Goal: Transaction & Acquisition: Obtain resource

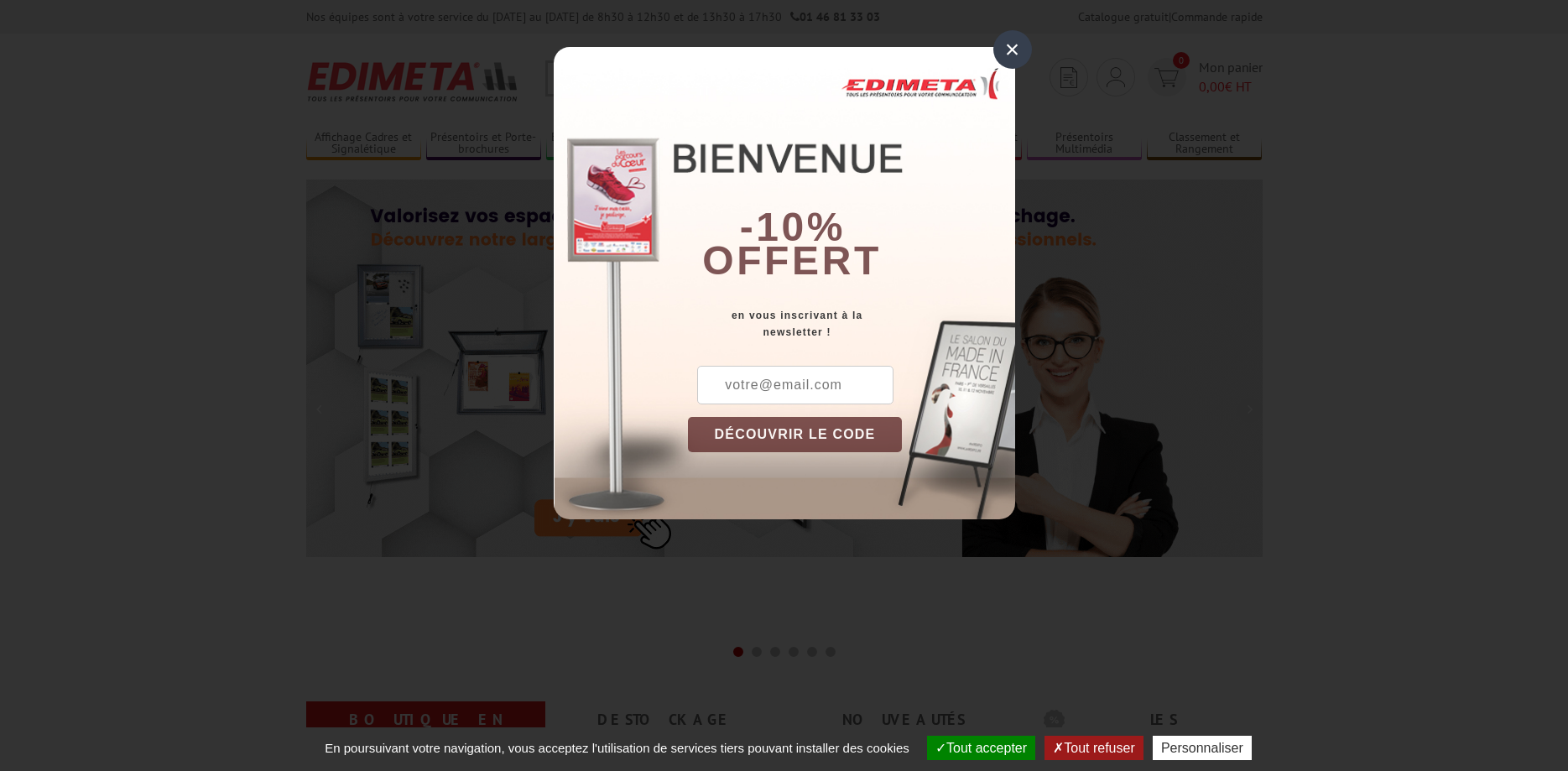
click at [825, 387] on input "text" at bounding box center [795, 385] width 196 height 39
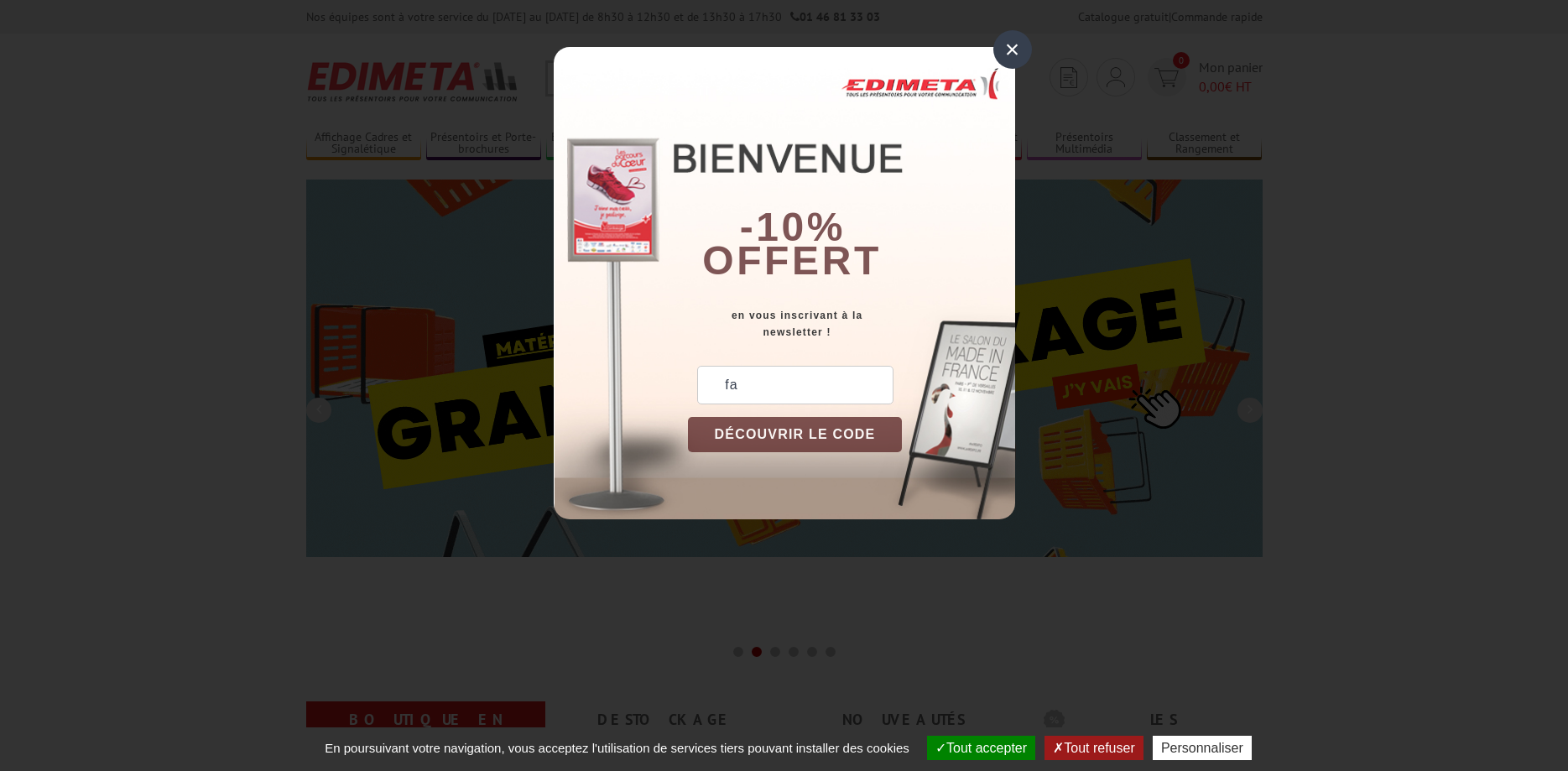
type input "f"
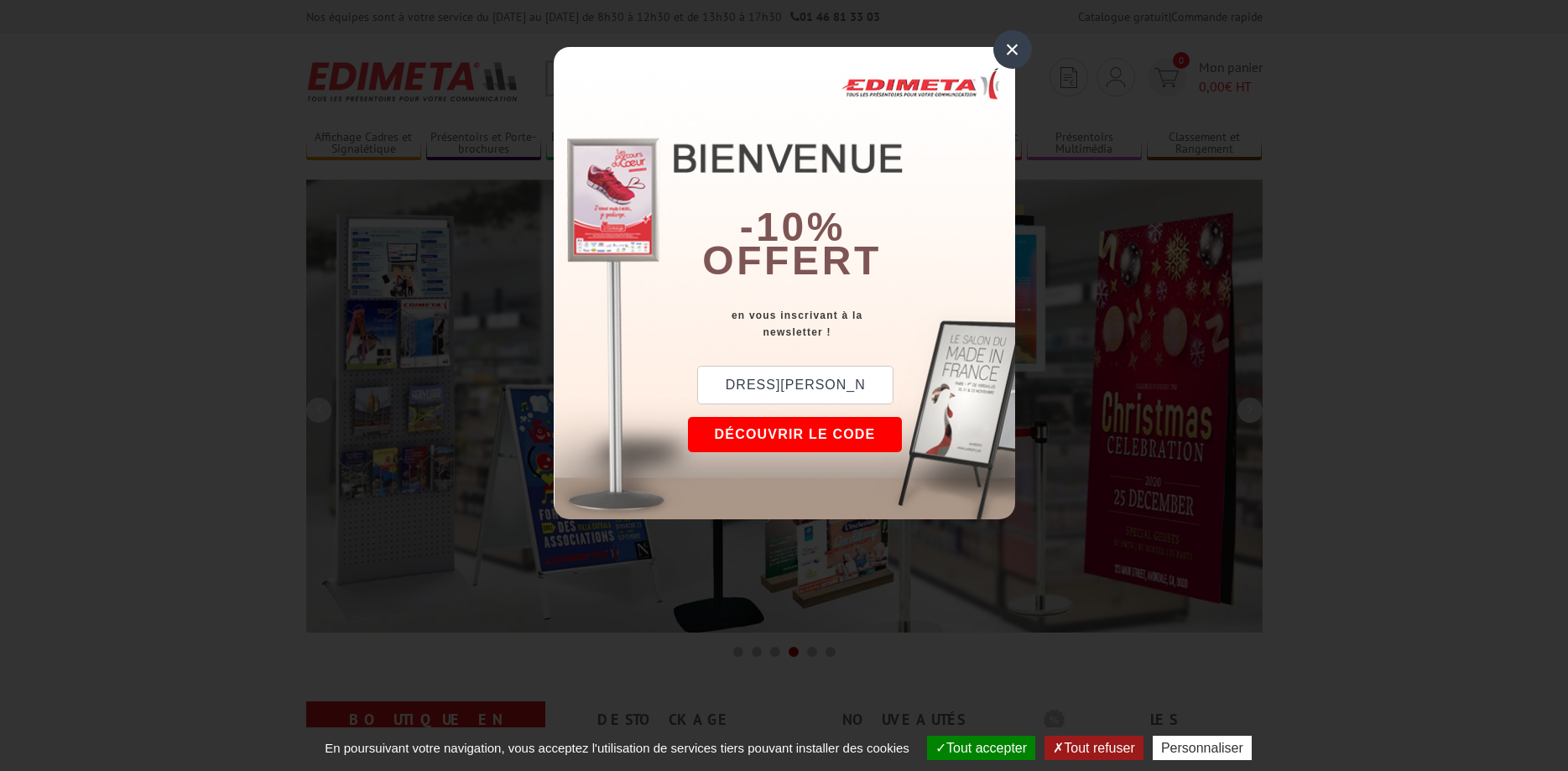
scroll to position [0, 85]
type input "fagnol.stephane@ville-lepecq.org"
click at [821, 426] on button "DÉCOUVRIR LE CODE" at bounding box center [795, 435] width 215 height 36
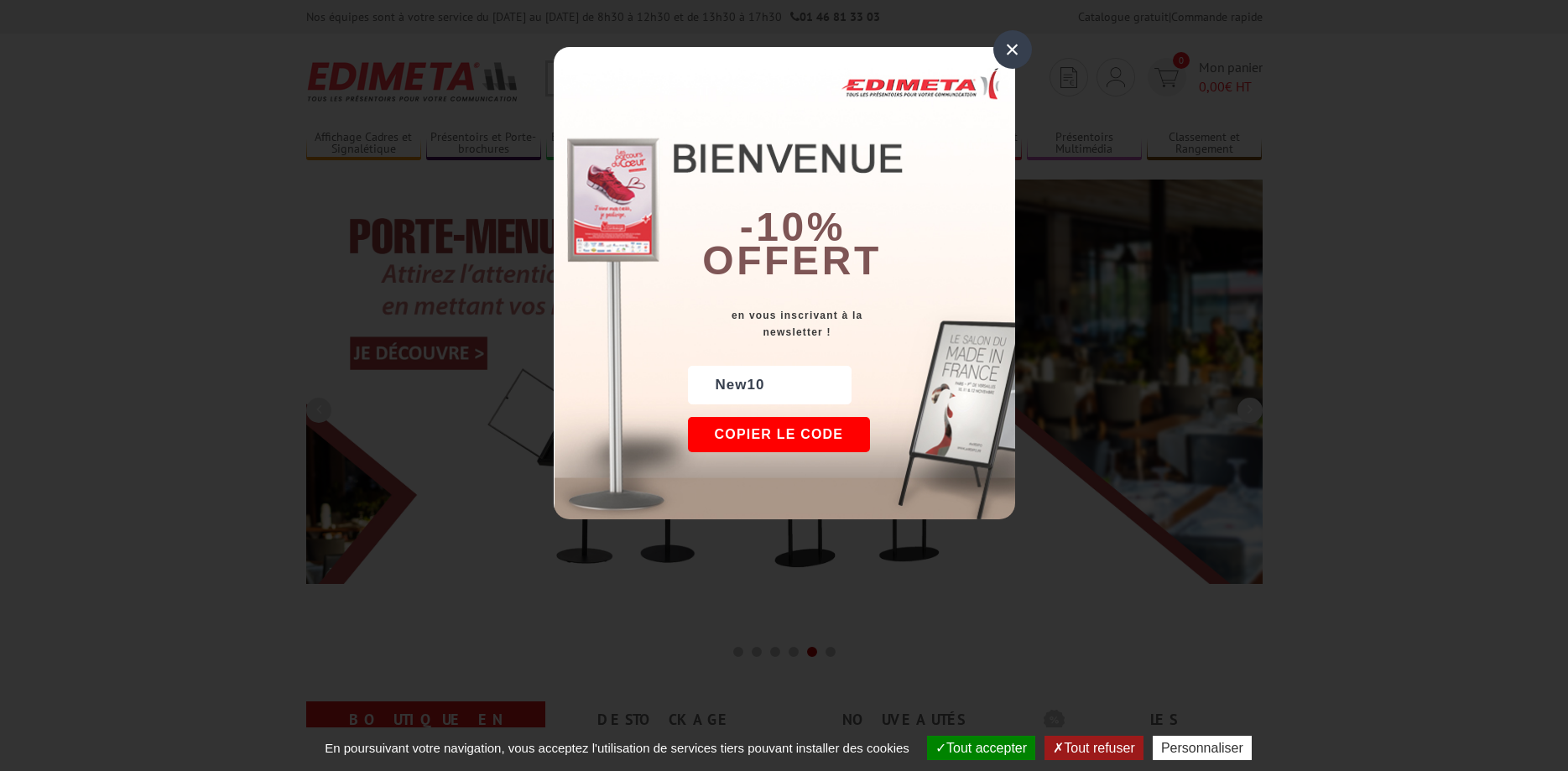
click at [823, 433] on button "Copier le code" at bounding box center [780, 435] width 183 height 36
click at [911, 437] on button "Continuer sur edimeta.fr" at bounding box center [842, 435] width 307 height 36
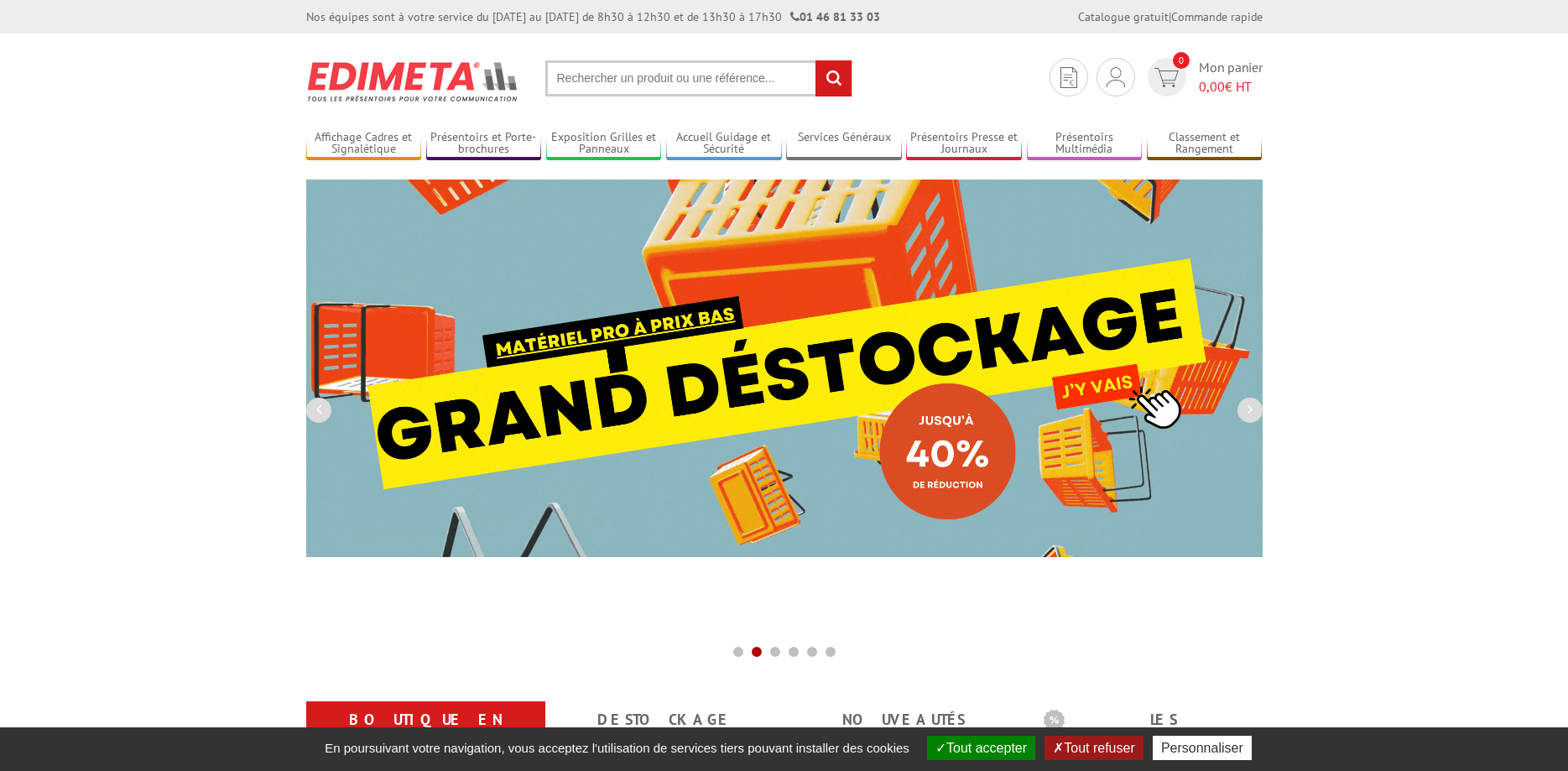
click at [654, 73] on input "text" at bounding box center [699, 78] width 307 height 36
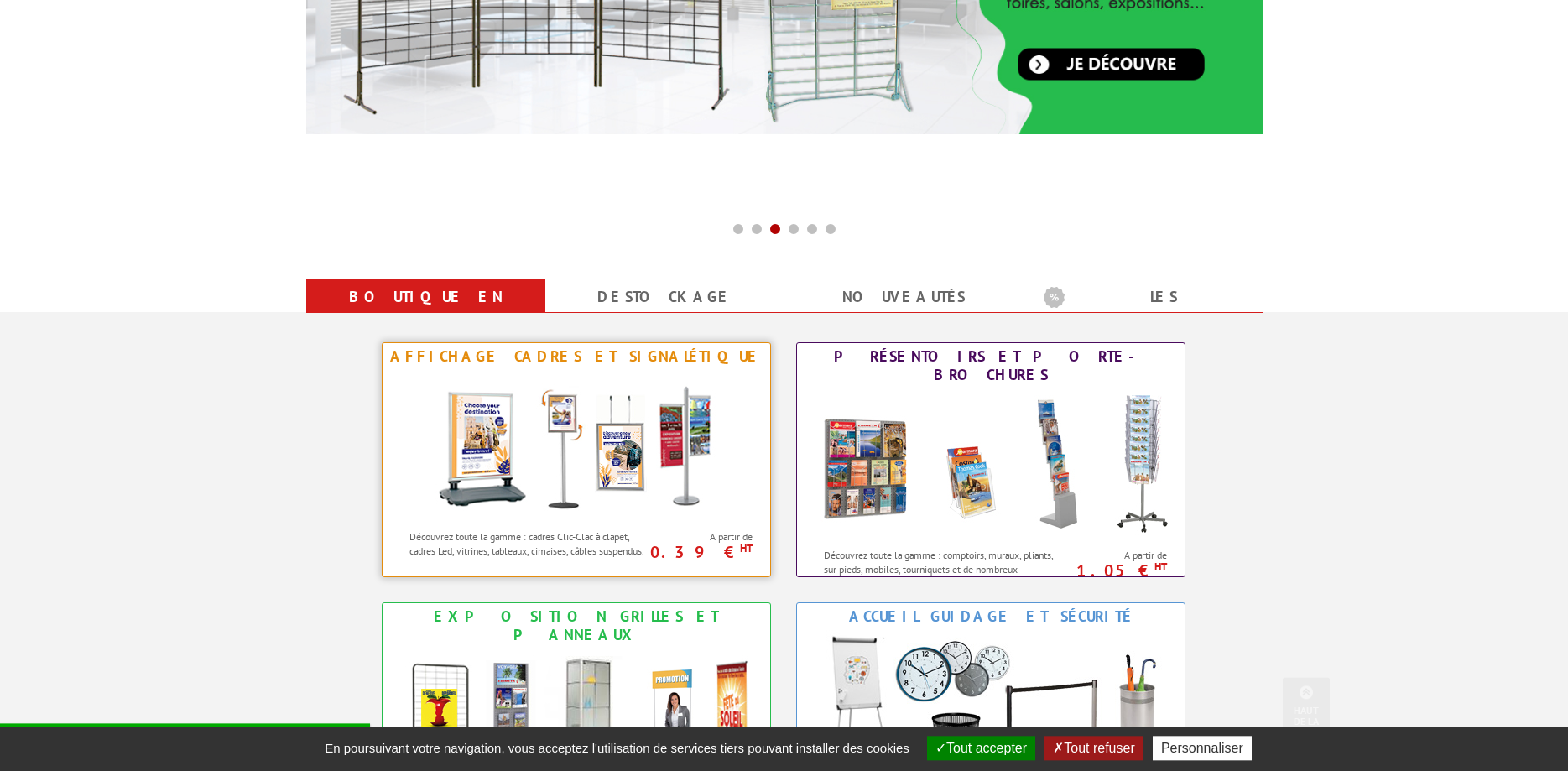
scroll to position [428, 0]
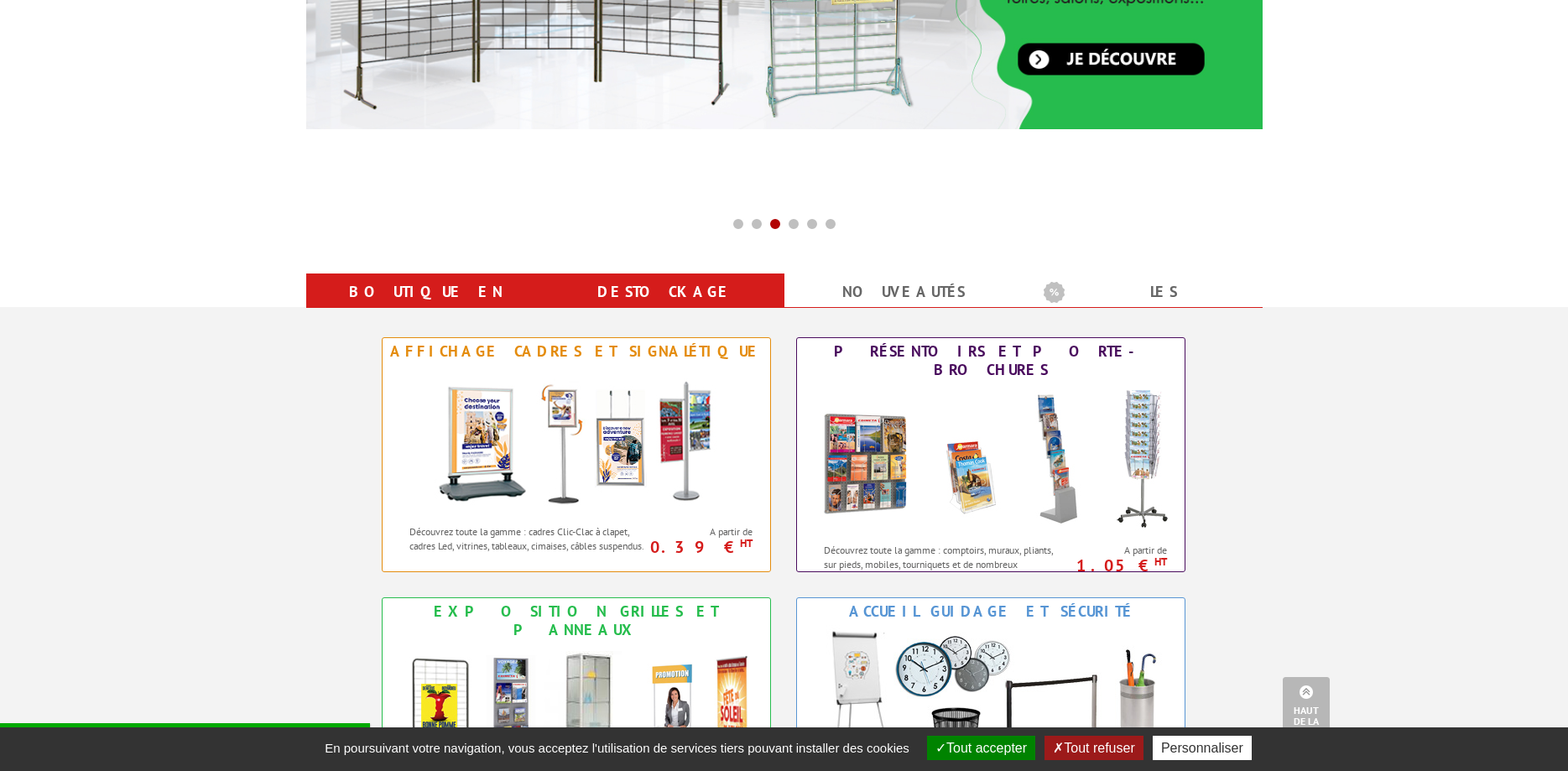
click at [680, 280] on link "Destockage" at bounding box center [665, 292] width 199 height 30
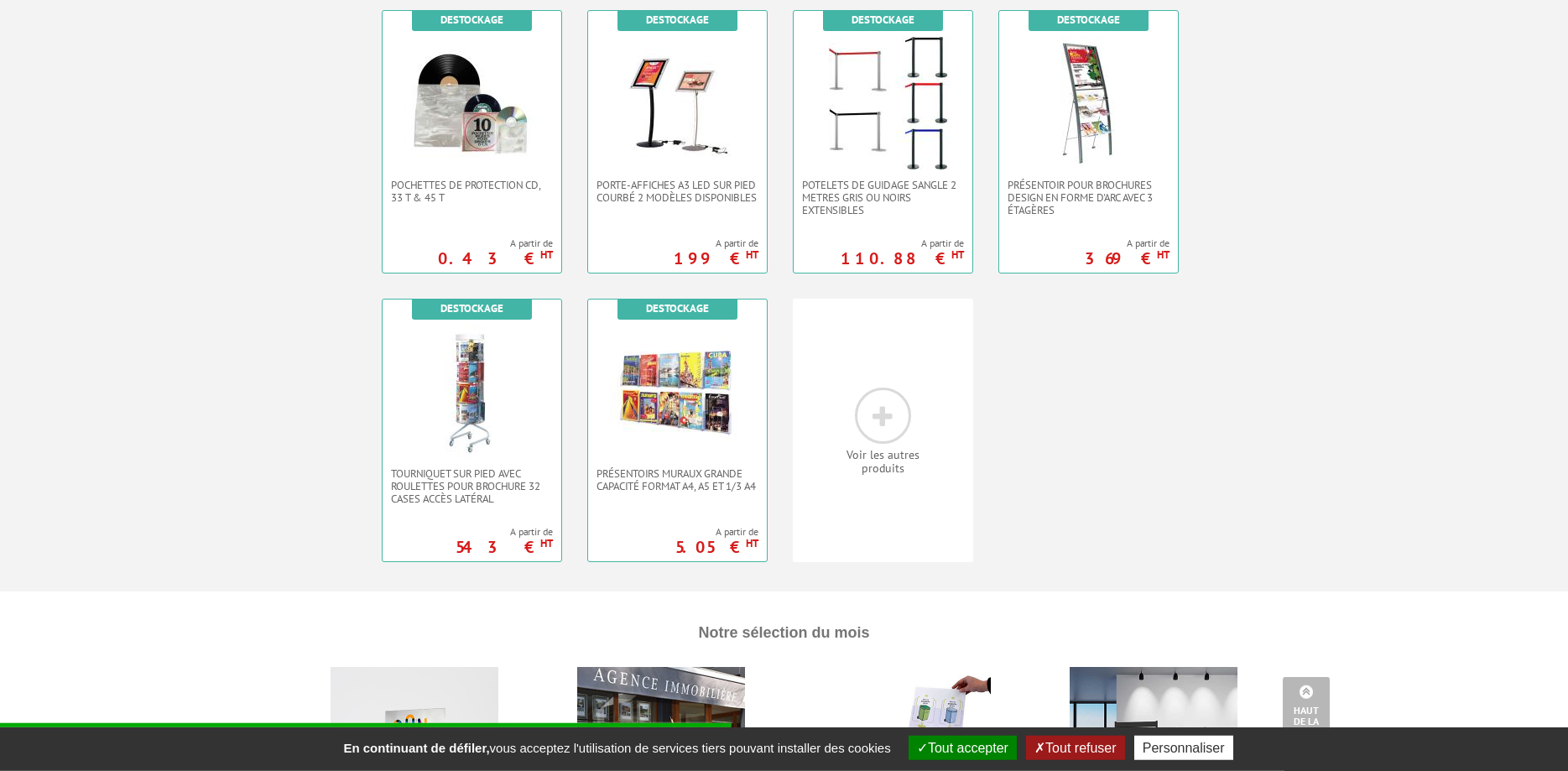
scroll to position [856, 0]
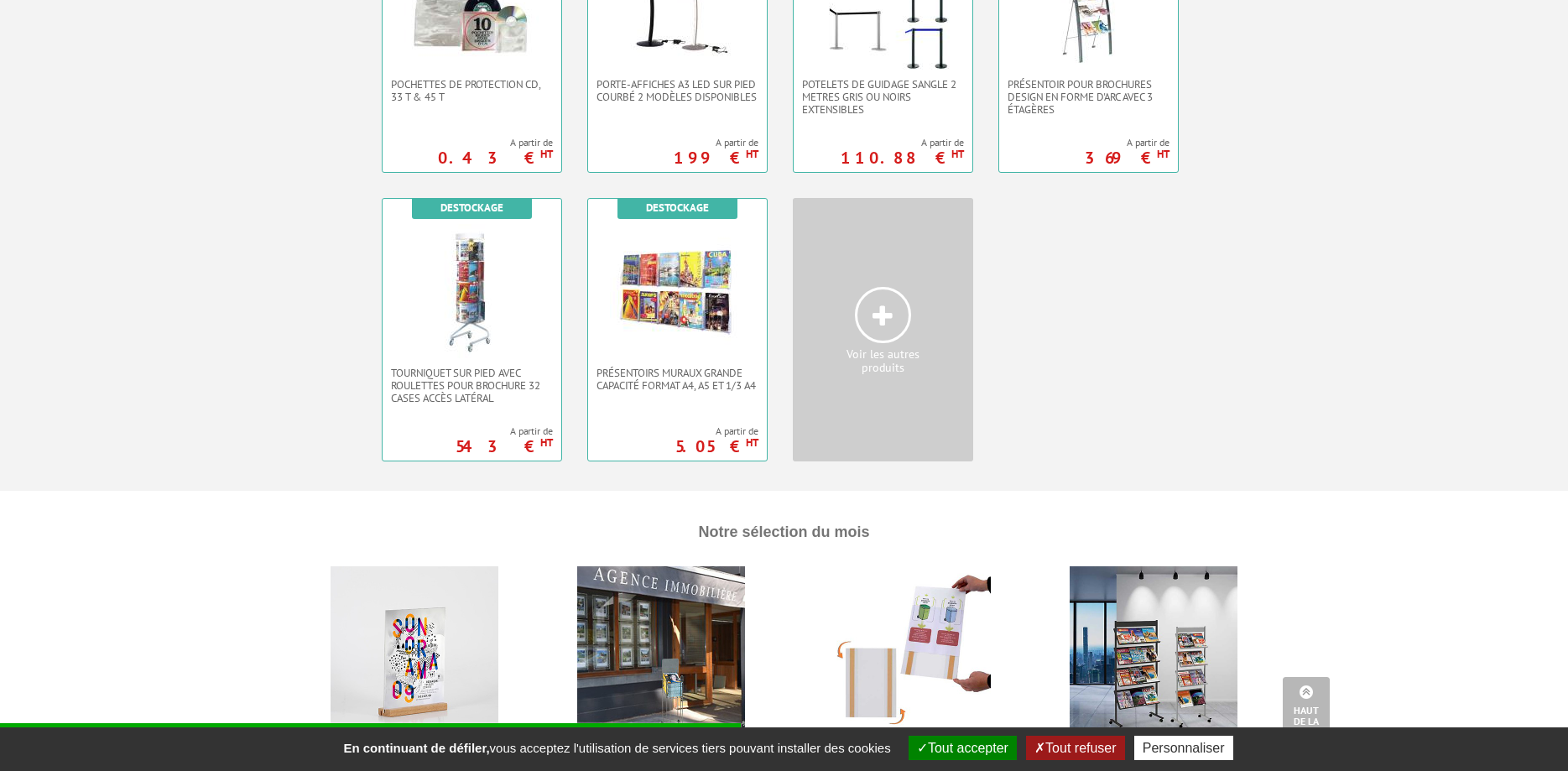
click at [885, 313] on icon at bounding box center [883, 316] width 20 height 25
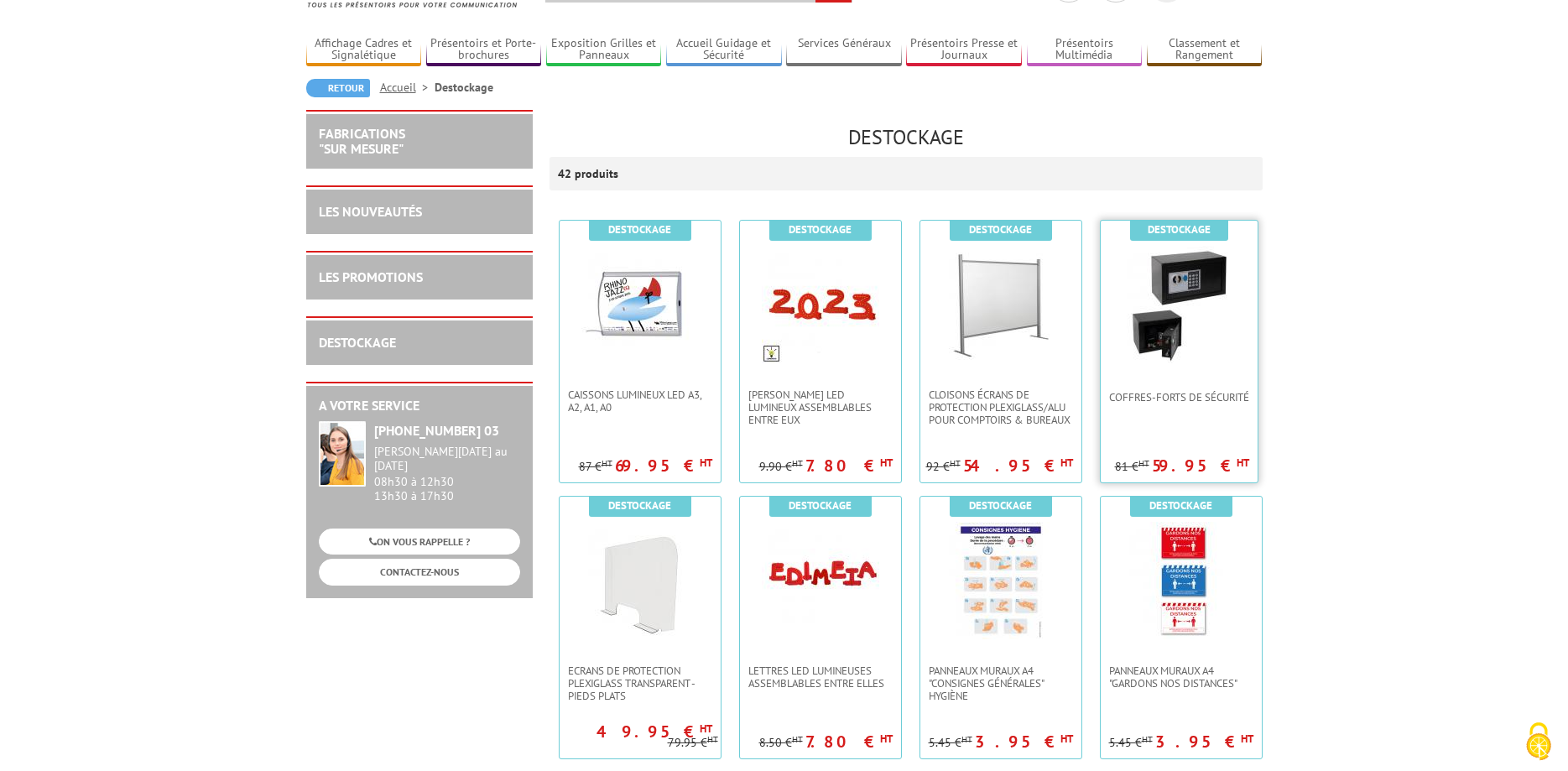
scroll to position [171, 0]
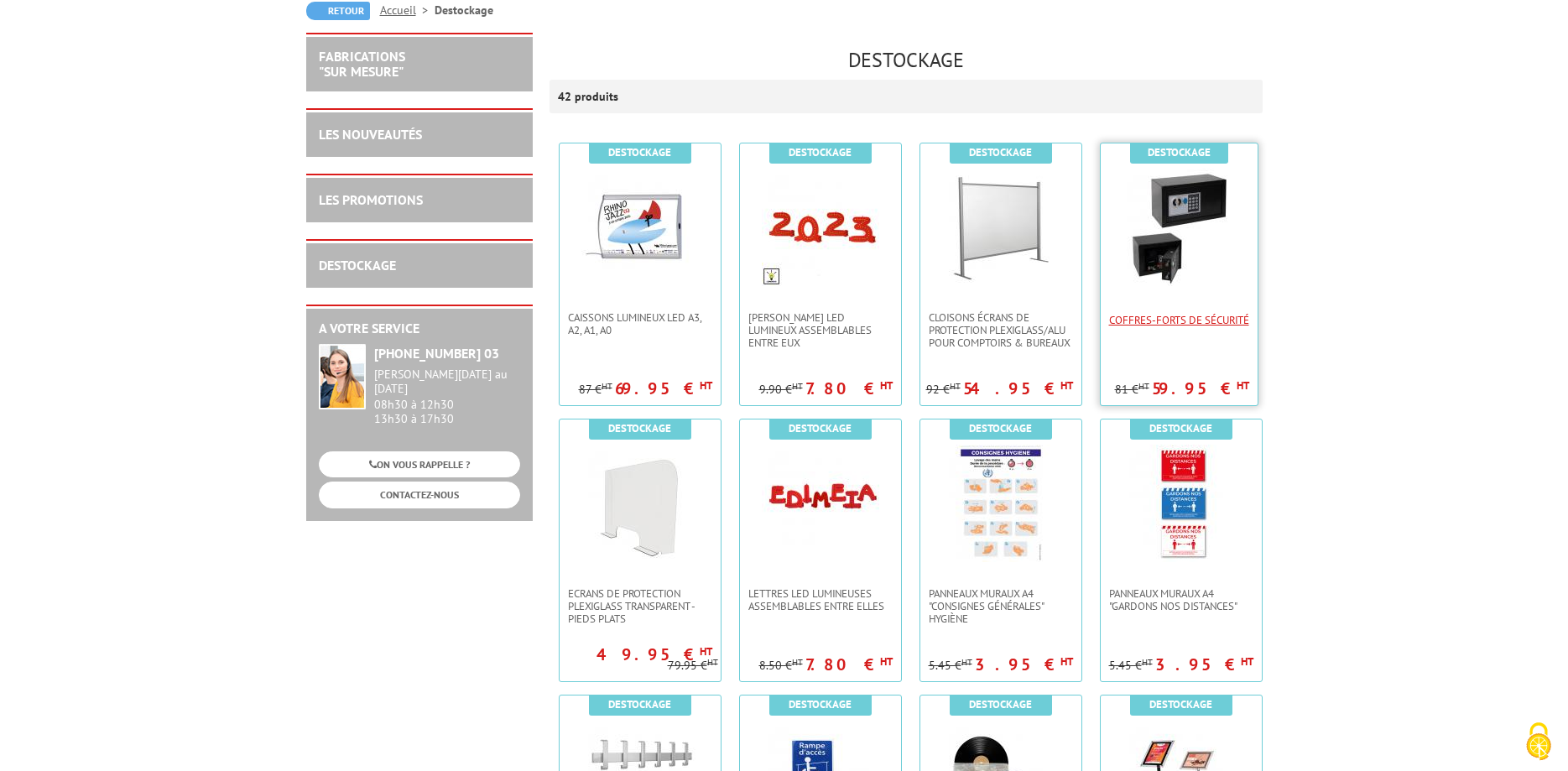
click at [1187, 319] on span "Coffres-forts de sécurité" at bounding box center [1179, 320] width 140 height 13
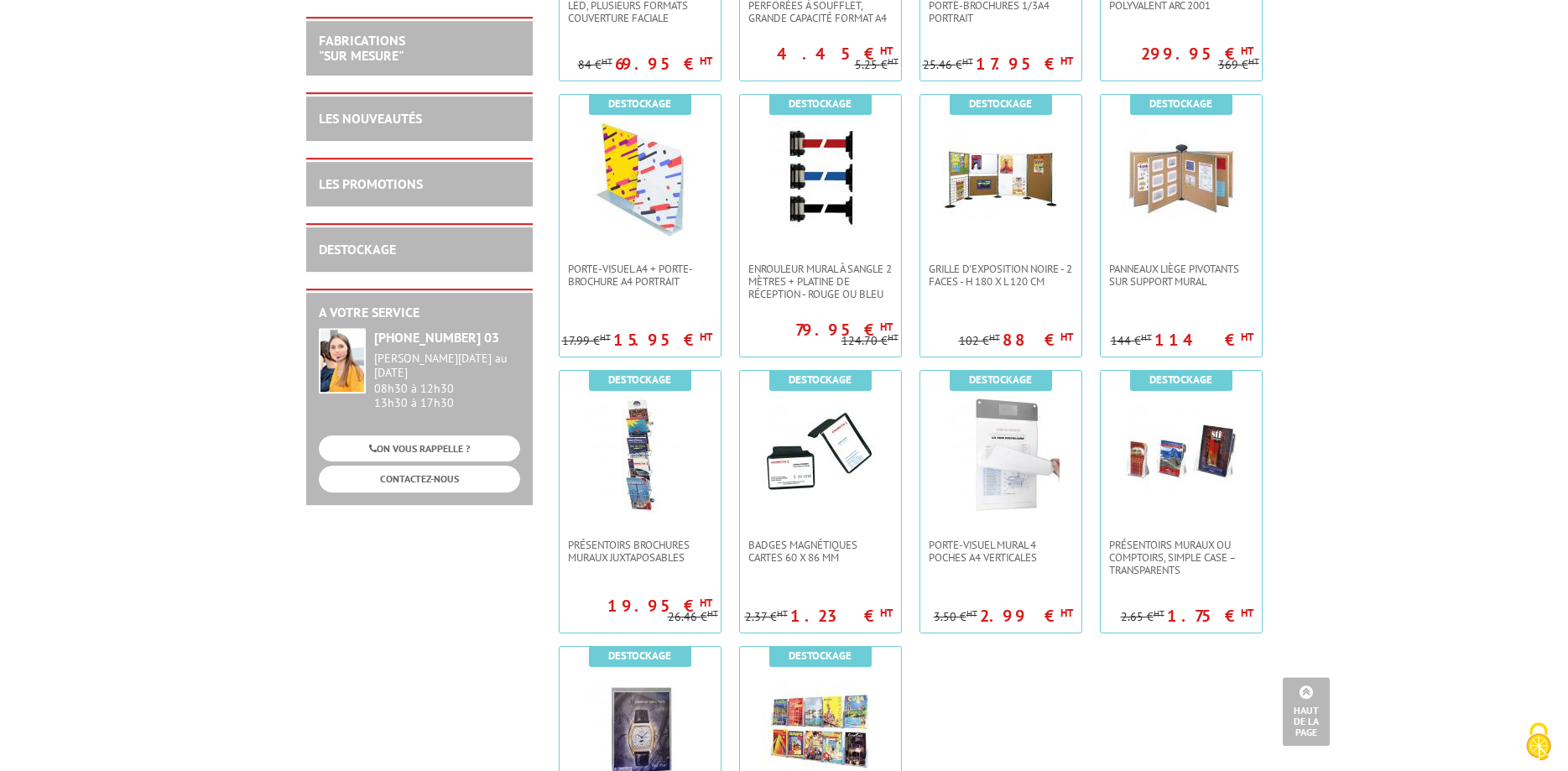
scroll to position [2569, 0]
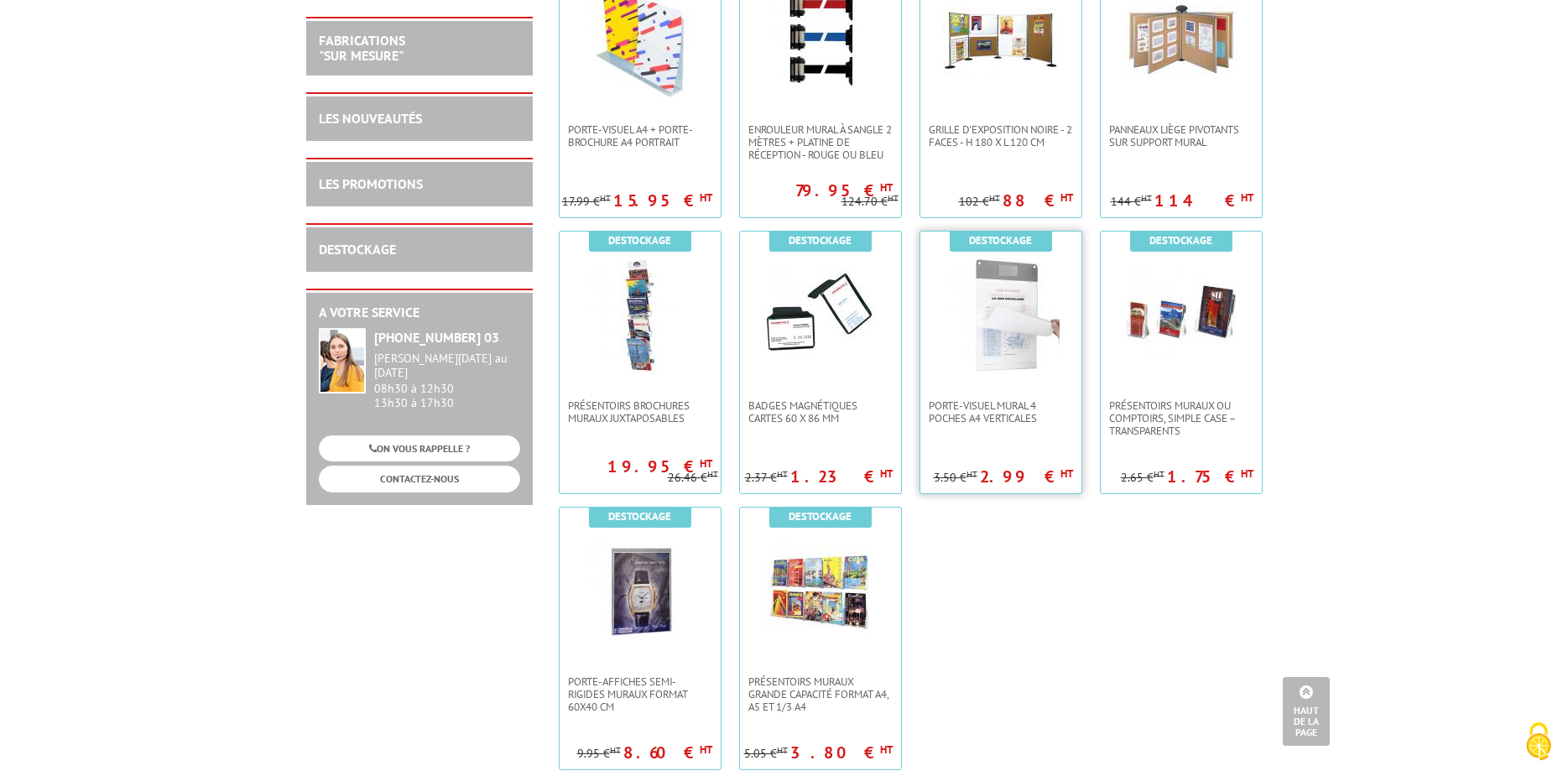
click at [1031, 336] on img at bounding box center [1000, 315] width 118 height 118
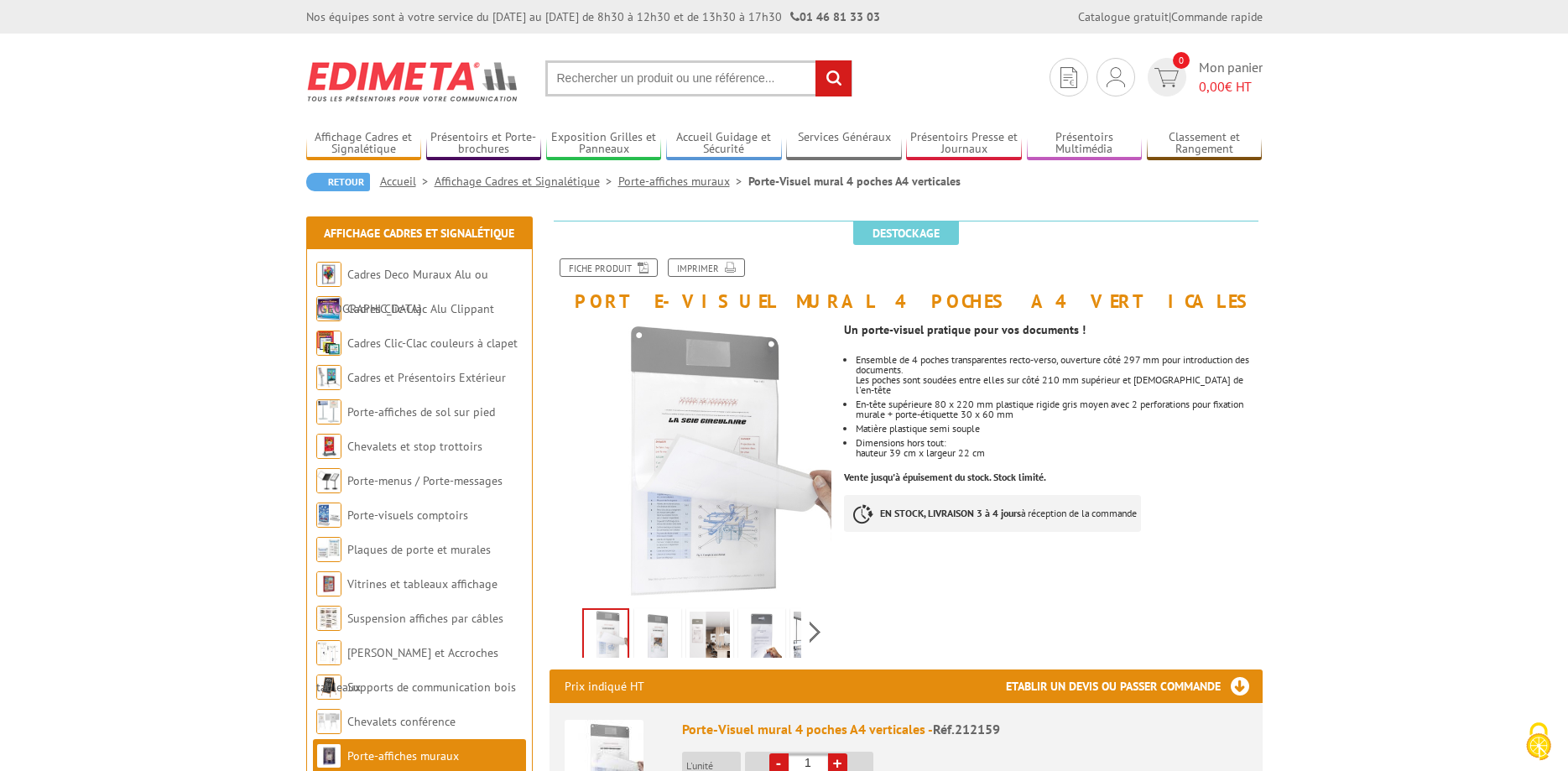
click at [664, 639] on img at bounding box center [658, 637] width 41 height 53
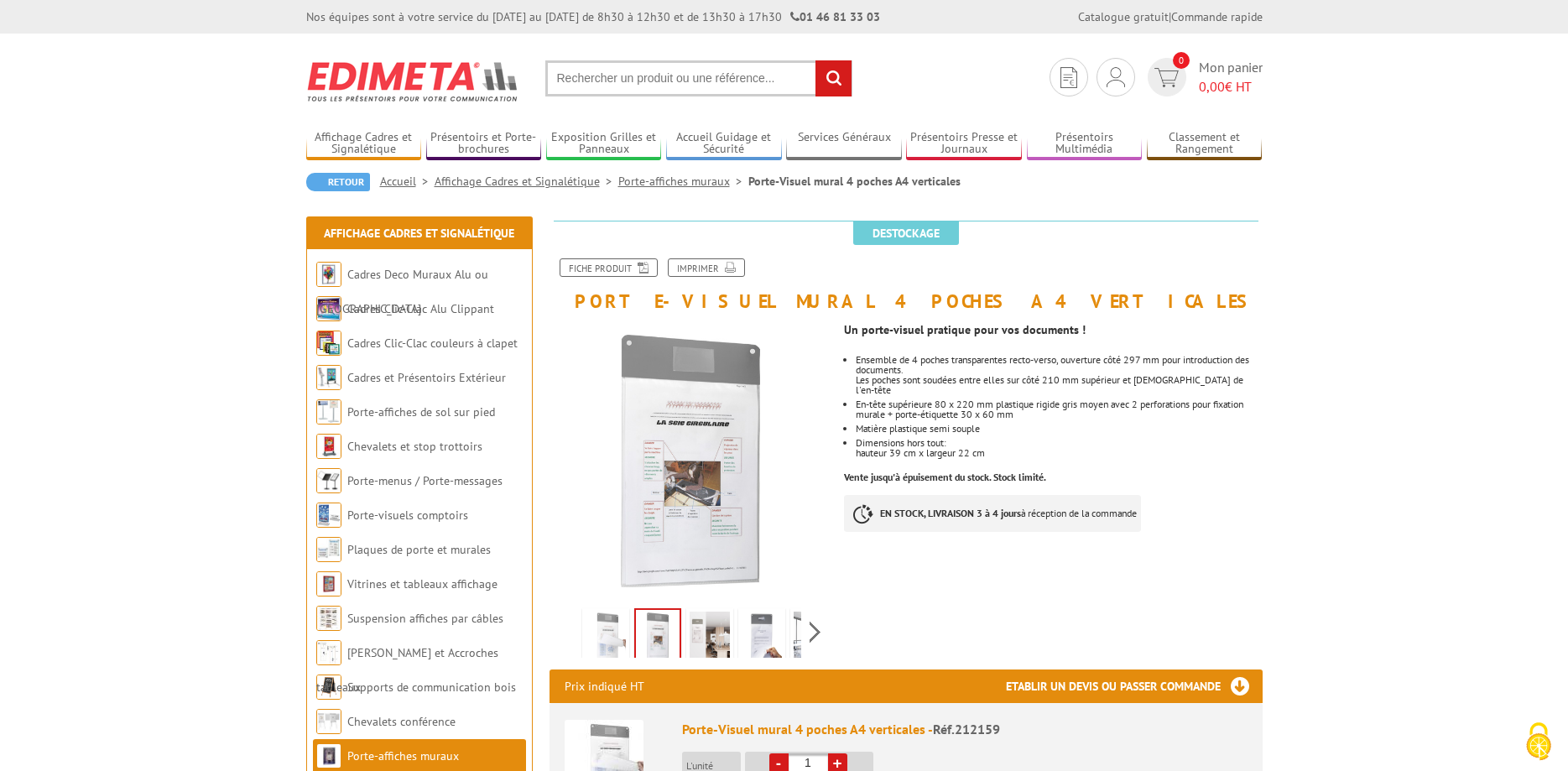
click at [705, 641] on img at bounding box center [709, 637] width 41 height 53
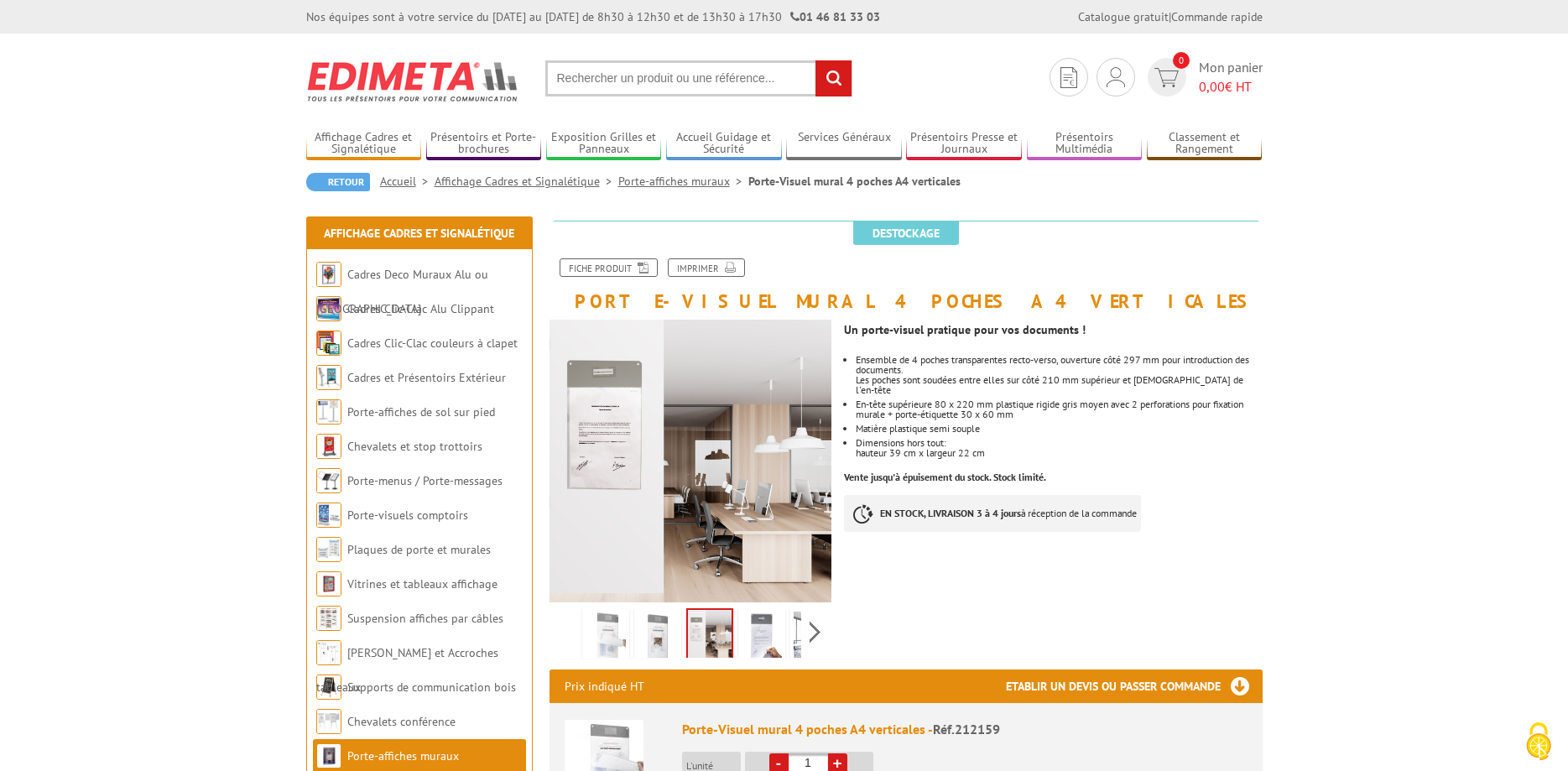
click at [797, 628] on img at bounding box center [813, 637] width 41 height 53
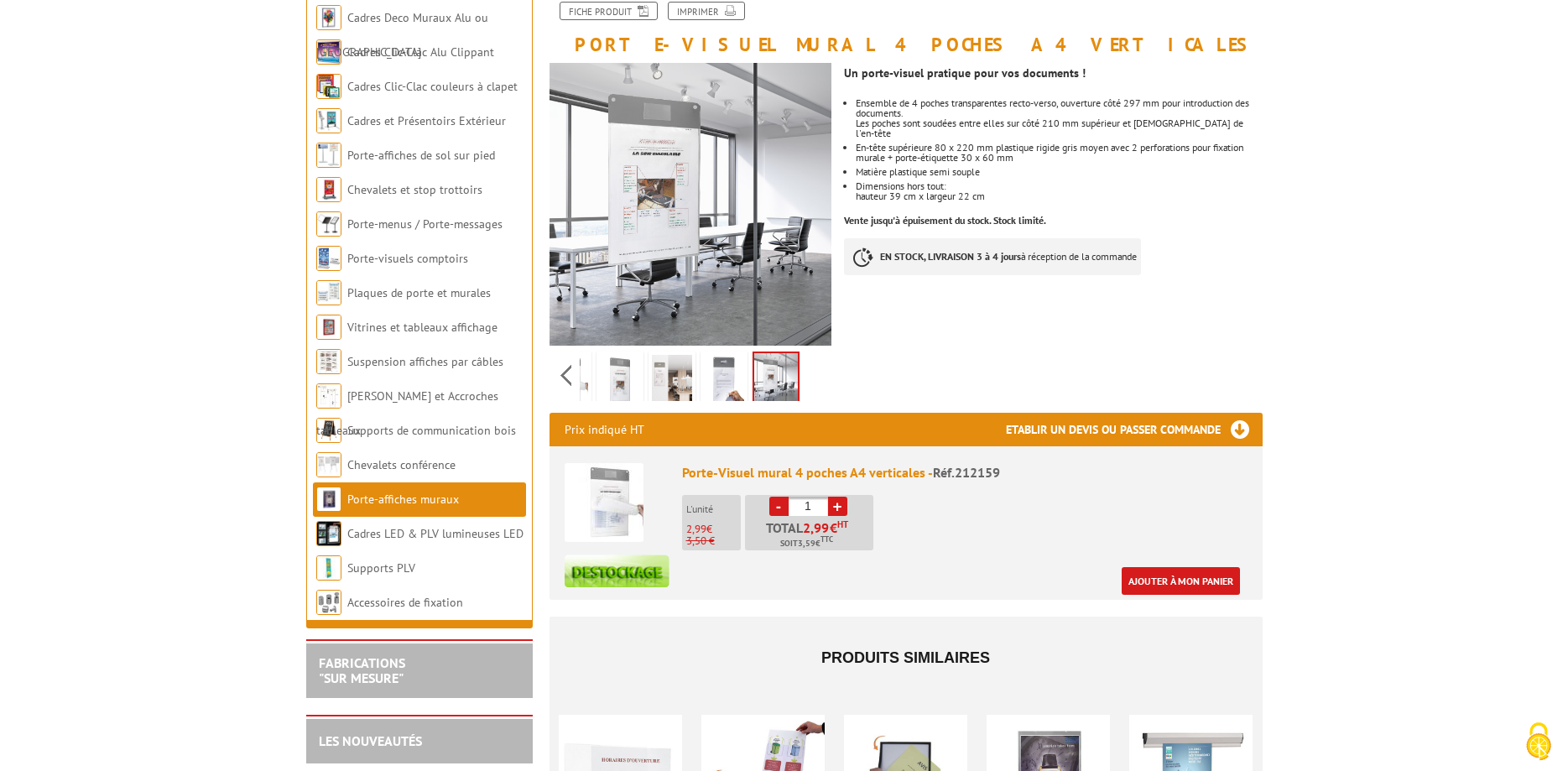
scroll to position [856, 0]
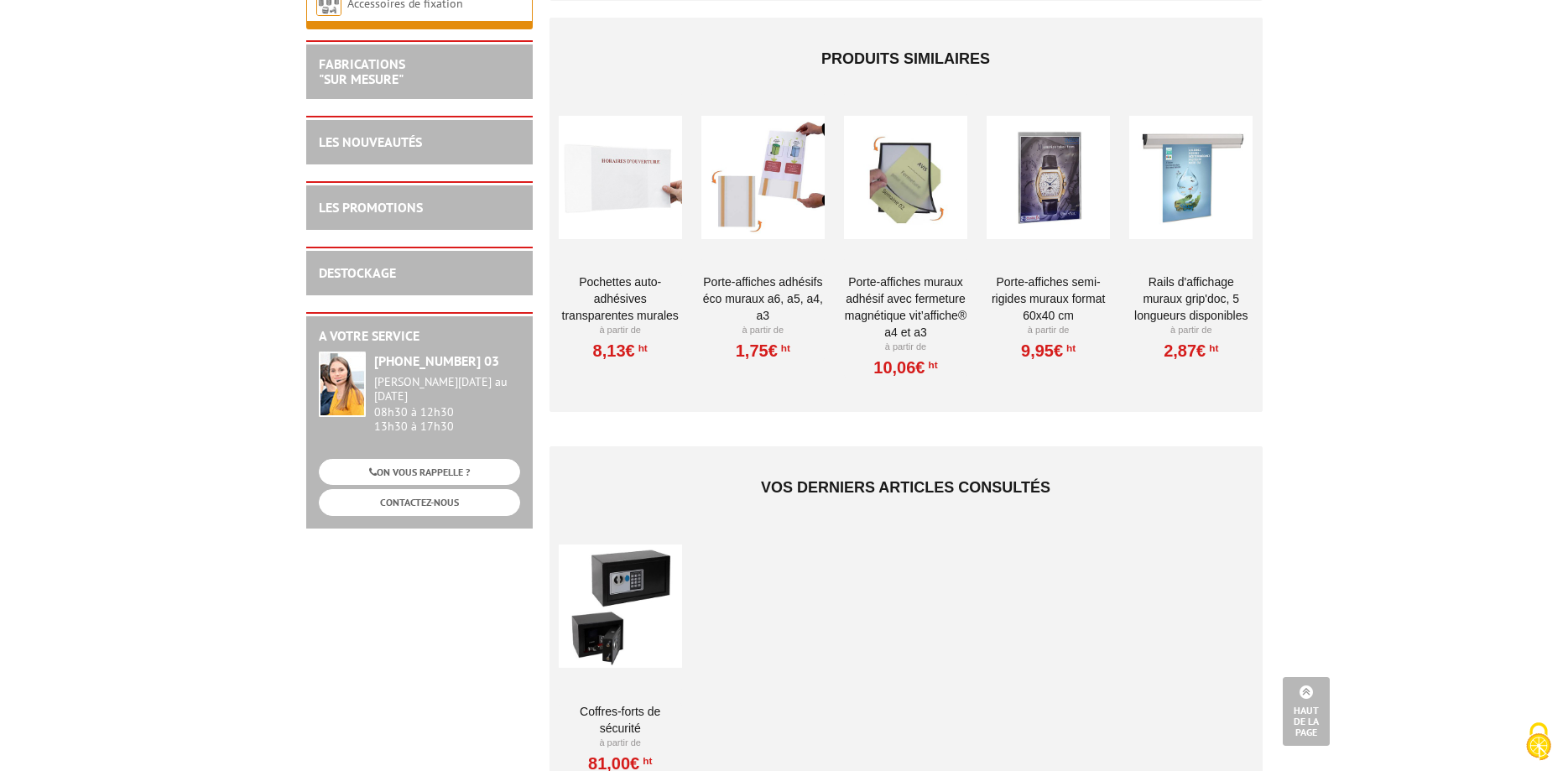
click at [653, 219] on div at bounding box center [620, 176] width 124 height 167
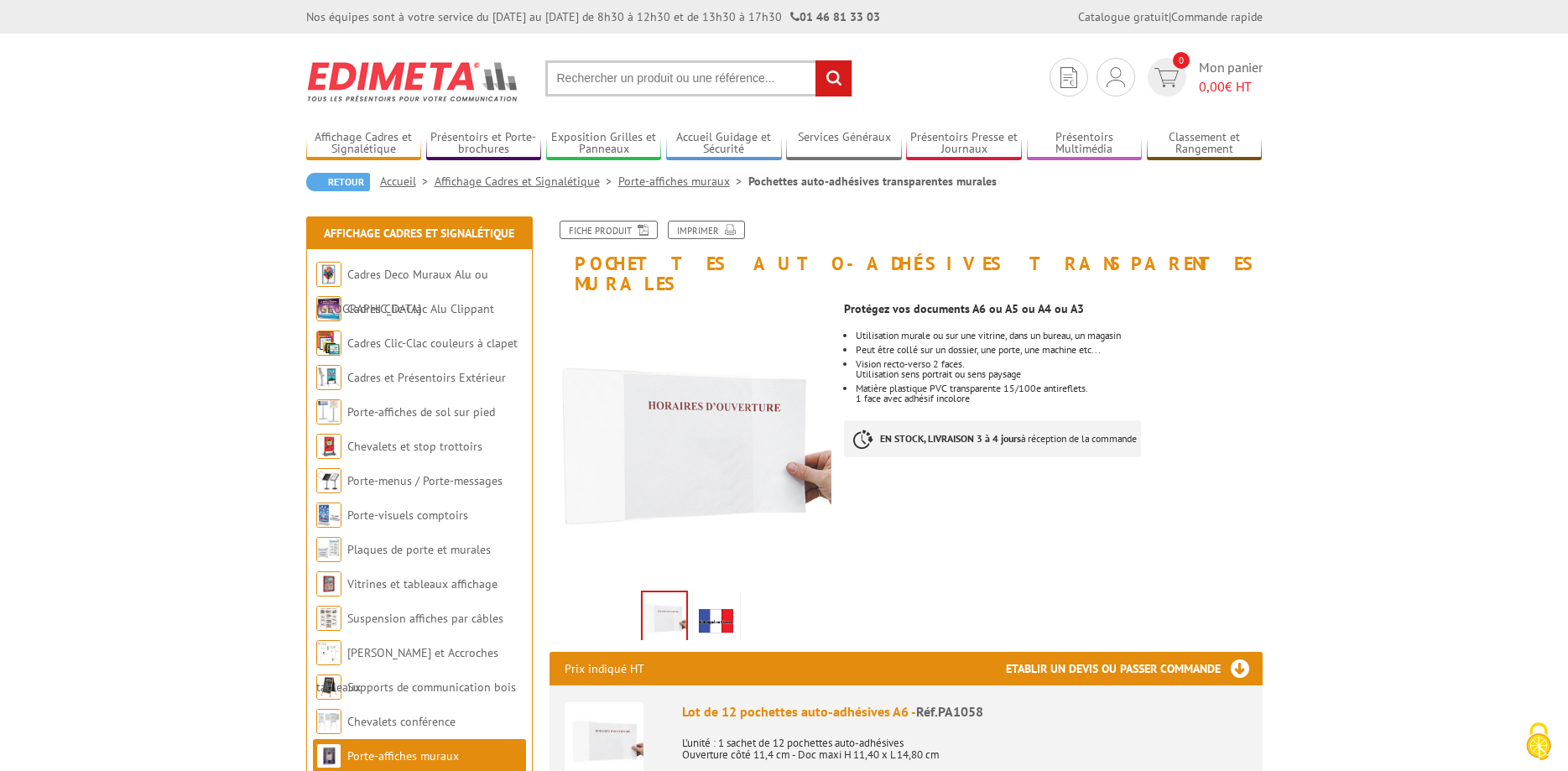
click at [714, 611] on img at bounding box center [716, 620] width 41 height 53
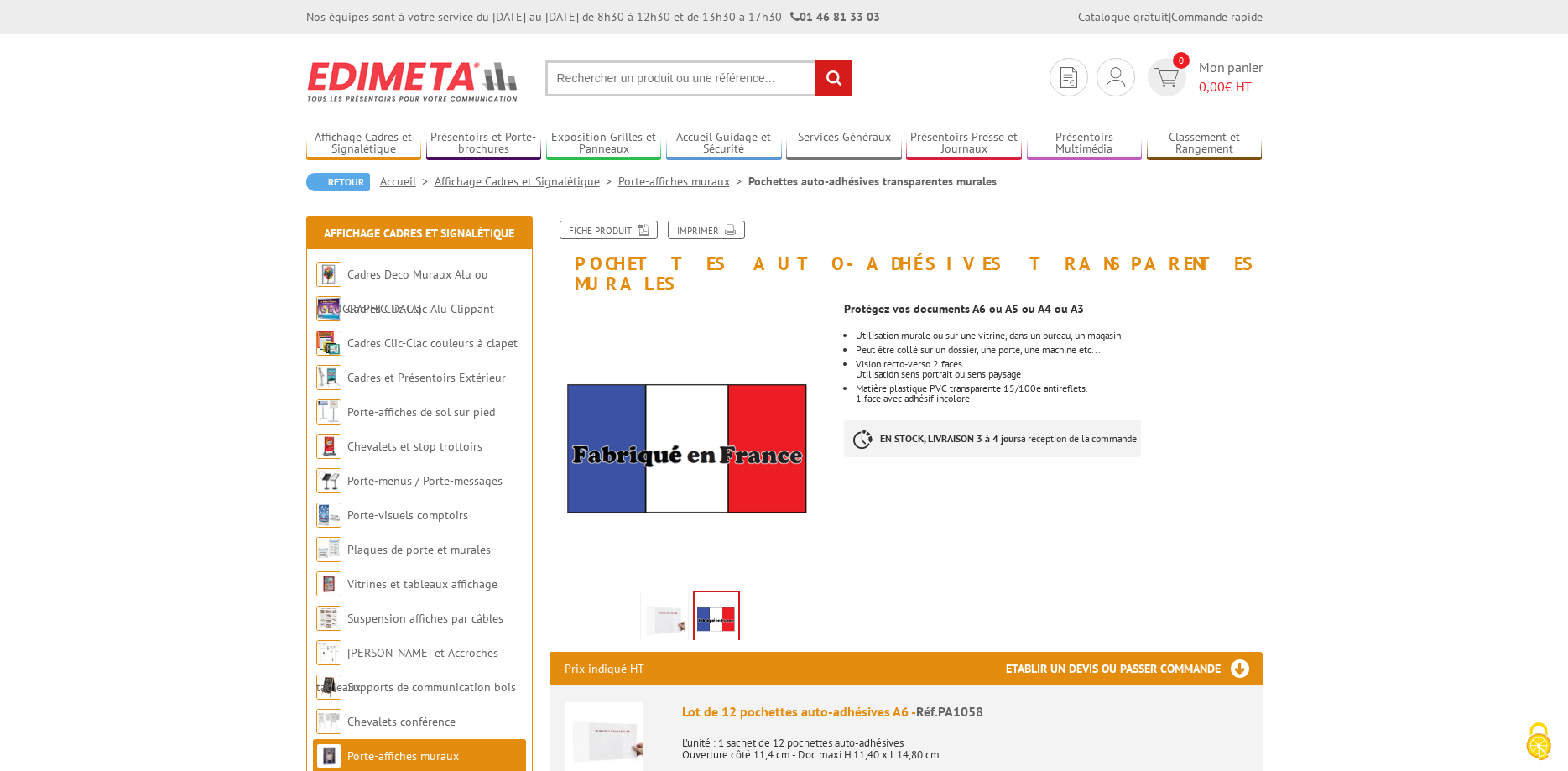
click at [680, 606] on img at bounding box center [665, 620] width 41 height 53
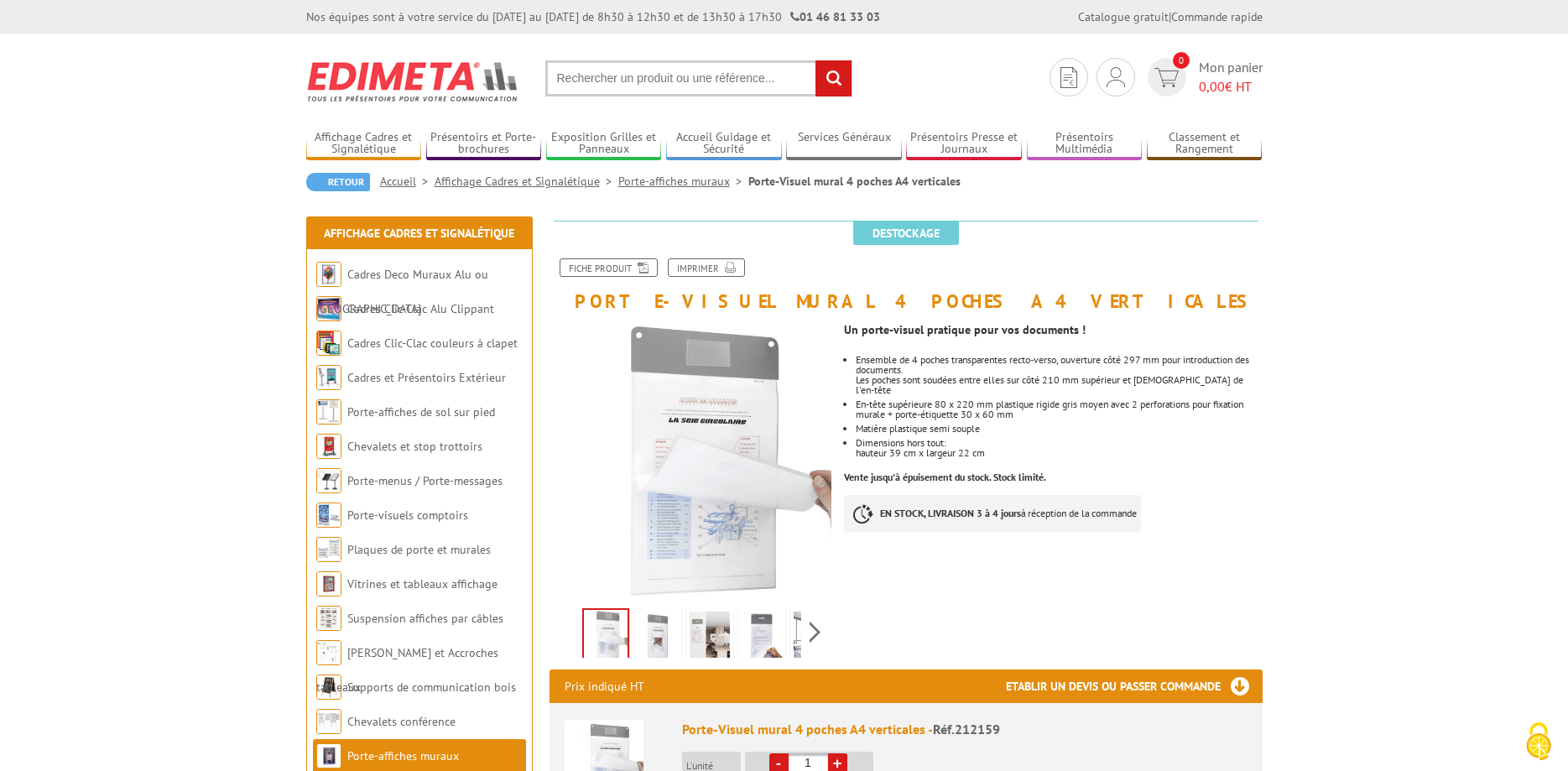
scroll to position [856, 0]
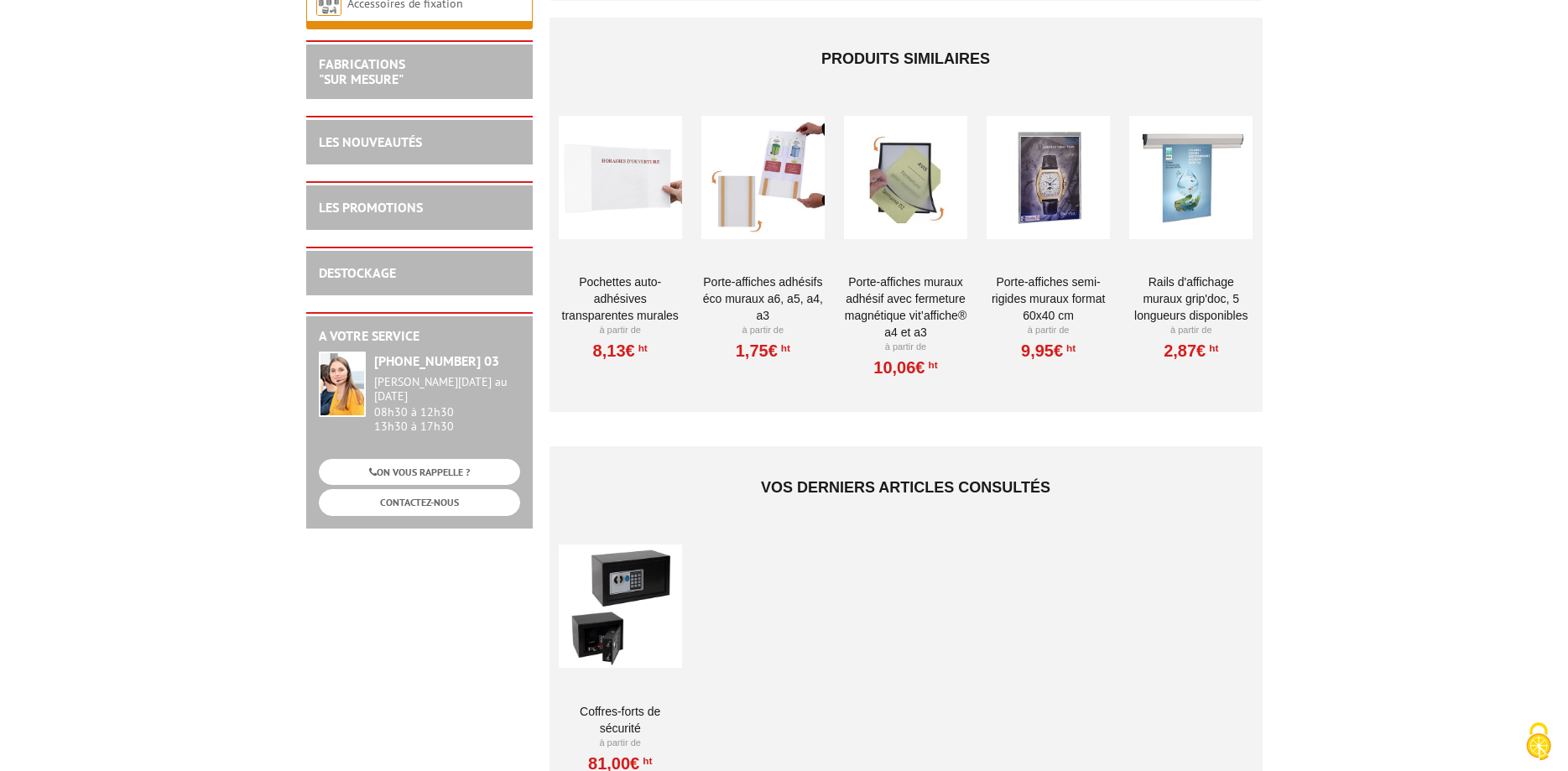
click at [1043, 195] on div at bounding box center [1048, 176] width 124 height 167
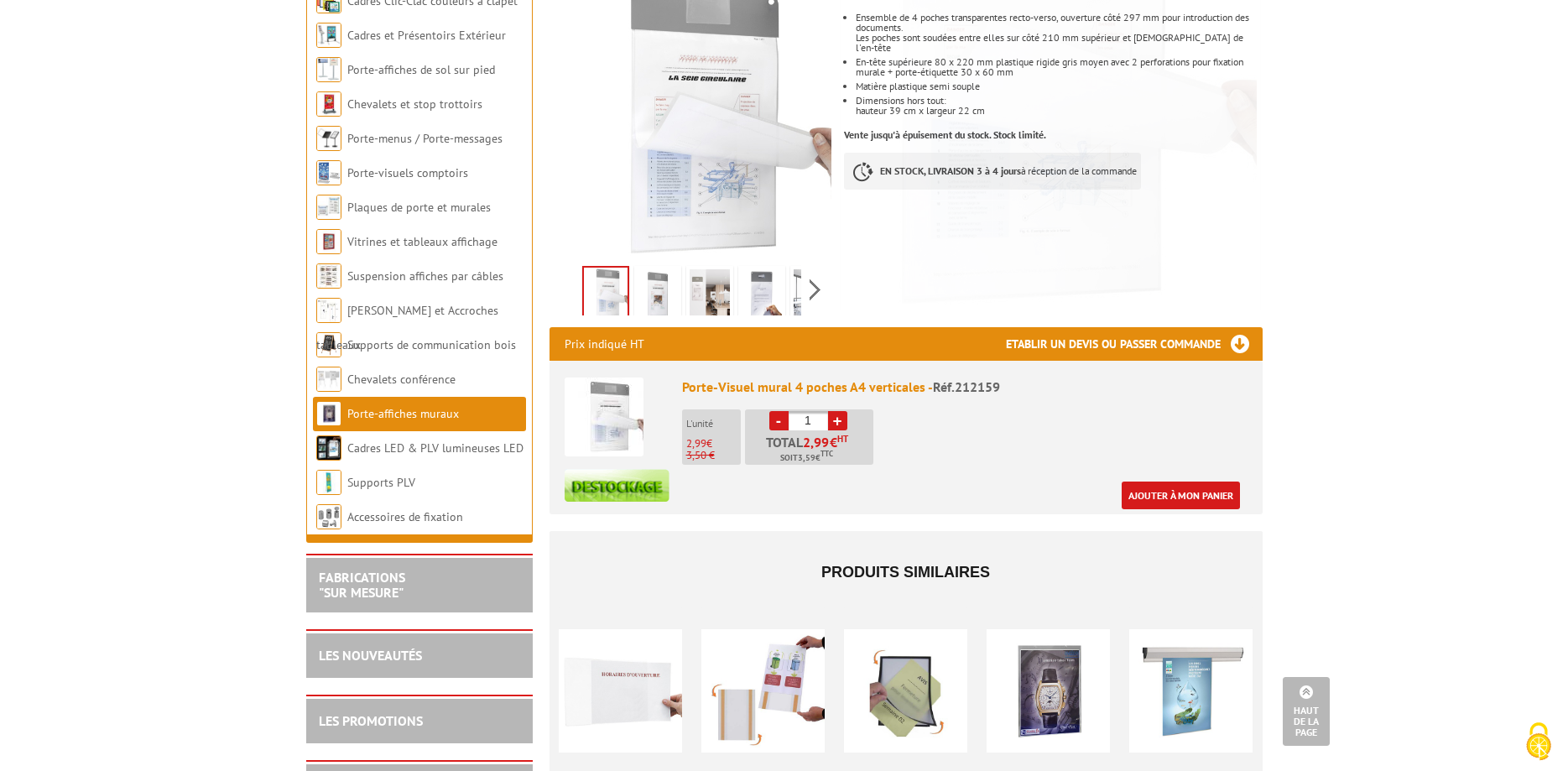
click at [775, 277] on img at bounding box center [762, 295] width 41 height 53
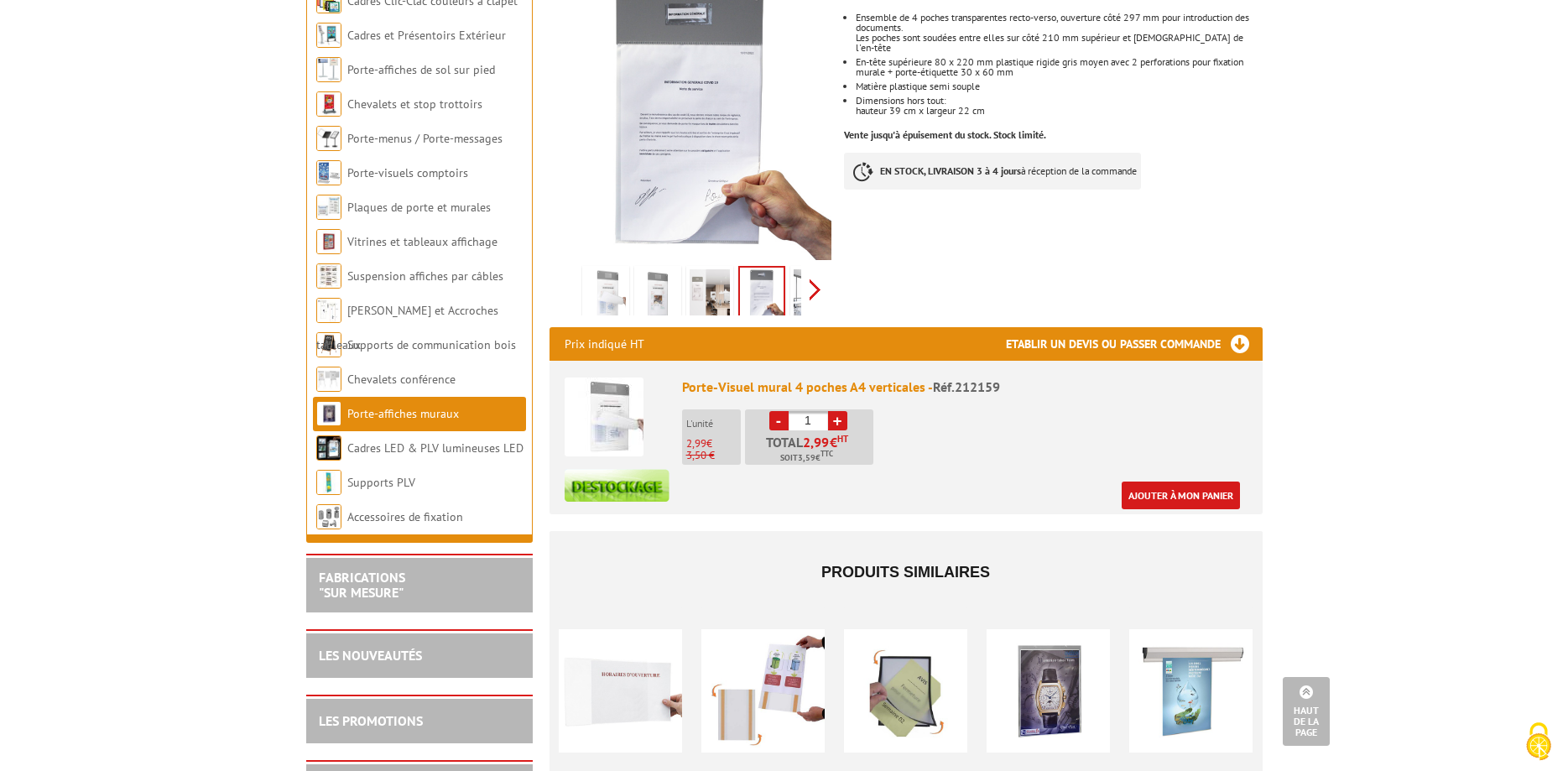
click at [815, 289] on div "Previous Next" at bounding box center [690, 289] width 282 height 58
click at [790, 289] on img at bounding box center [776, 295] width 41 height 53
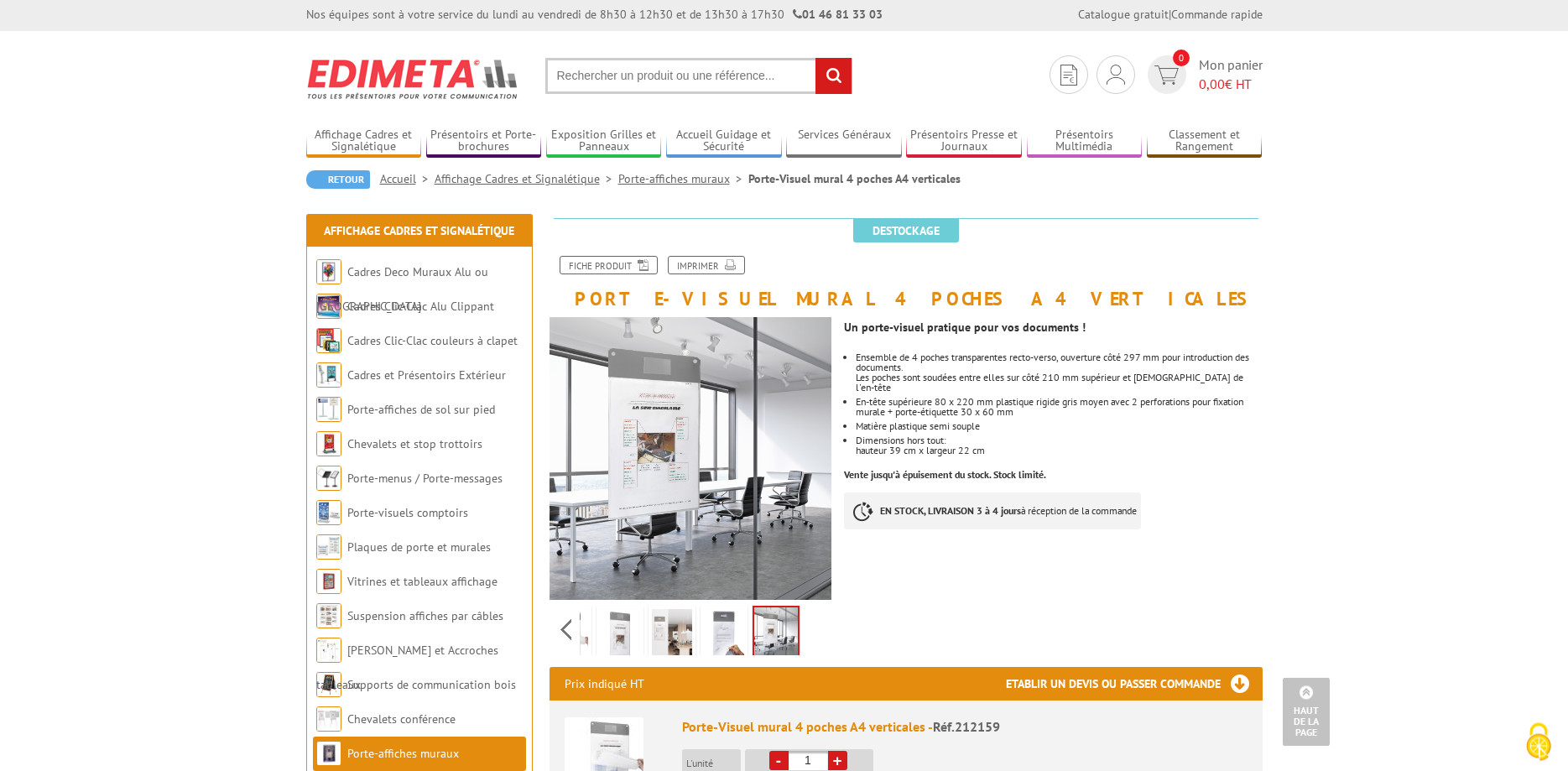
scroll to position [0, 0]
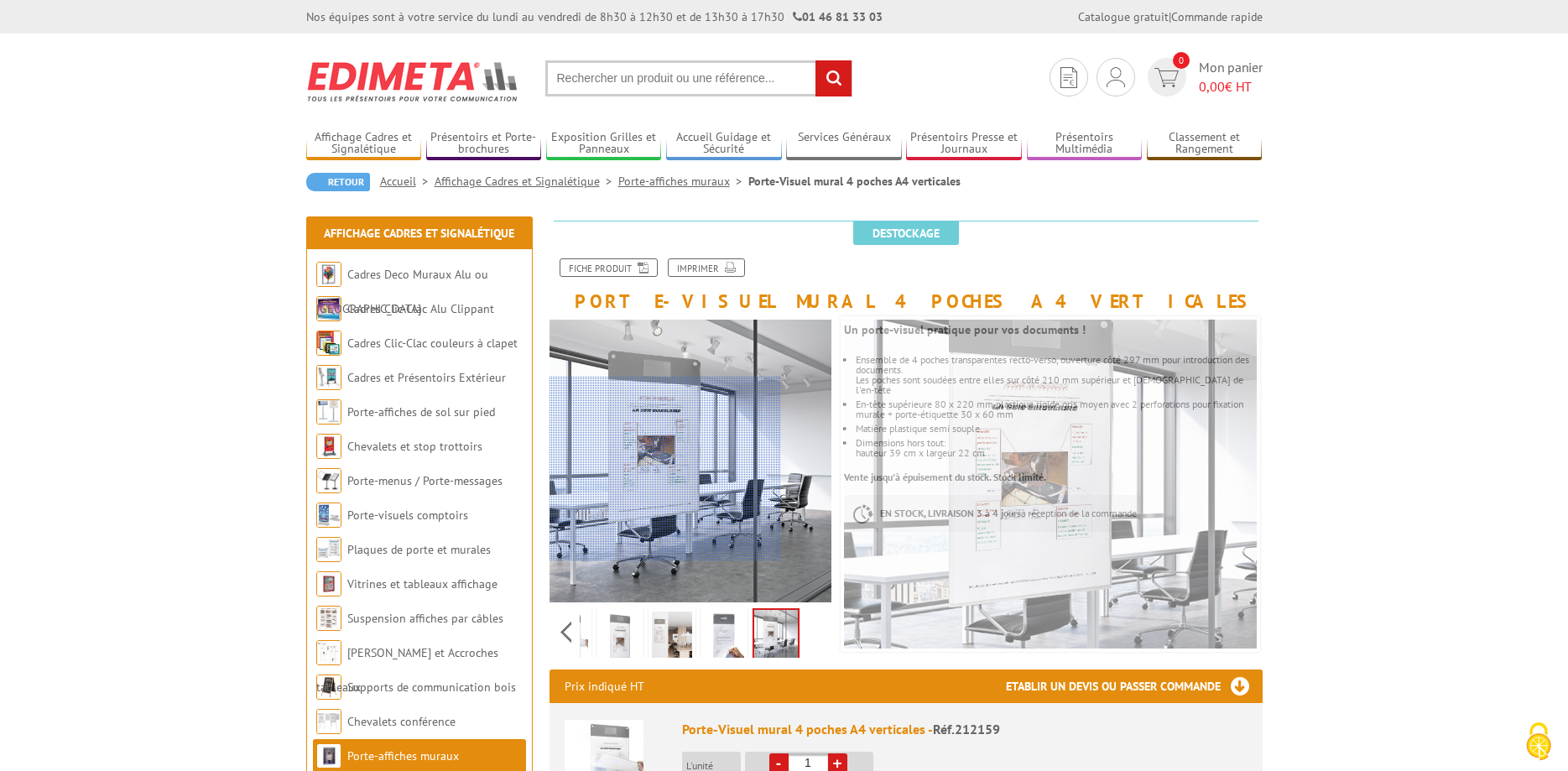
click at [663, 469] on div at bounding box center [666, 469] width 232 height 184
